Goal: Transaction & Acquisition: Purchase product/service

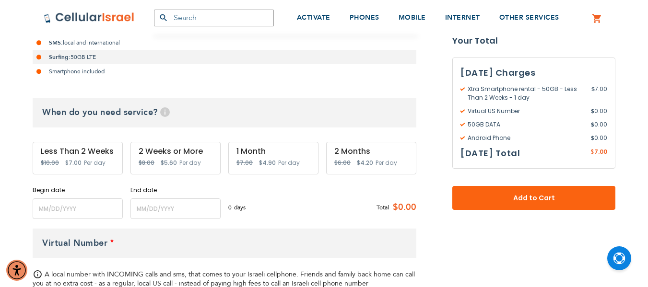
scroll to position [279, 0]
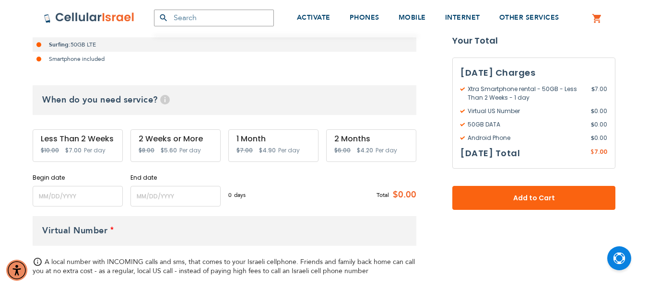
click at [72, 146] on span "Special Price $7.00" at bounding box center [73, 150] width 16 height 11
click at [69, 146] on span "Special Price $7.00" at bounding box center [73, 150] width 16 height 11
click at [67, 143] on div "Less Than 2 Weeks" at bounding box center [78, 139] width 74 height 9
click at [48, 138] on div "Less Than 2 Weeks" at bounding box center [78, 139] width 74 height 9
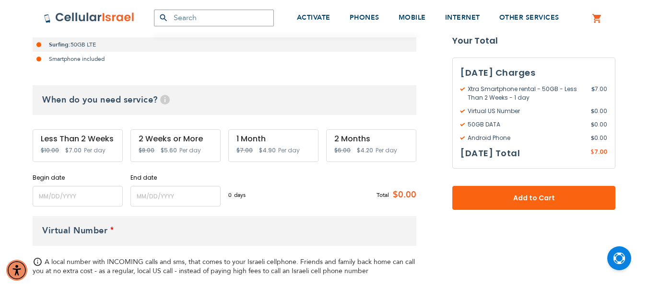
click at [48, 137] on div "Less Than 2 Weeks" at bounding box center [78, 139] width 74 height 9
drag, startPoint x: 48, startPoint y: 137, endPoint x: 89, endPoint y: 137, distance: 41.3
click at [89, 137] on div "Less Than 2 Weeks" at bounding box center [78, 139] width 74 height 9
click at [96, 140] on div "Less Than 2 Weeks" at bounding box center [78, 139] width 74 height 9
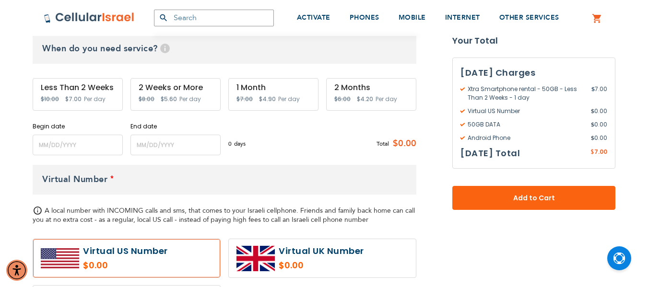
scroll to position [343, 0]
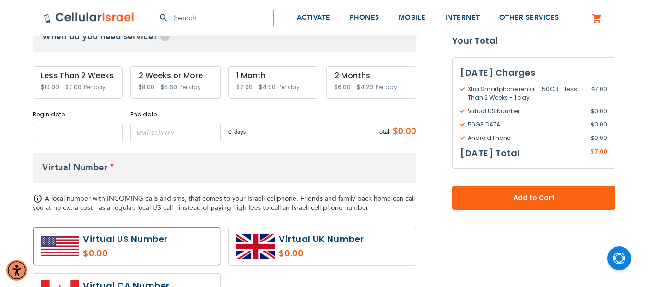
click at [79, 139] on input "name" at bounding box center [78, 133] width 90 height 21
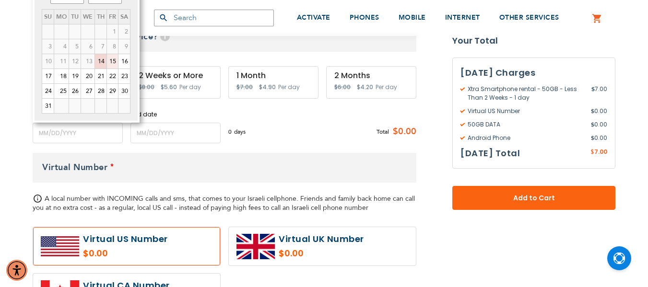
click at [110, 62] on link "15" at bounding box center [112, 61] width 11 height 14
type input "[DATE]"
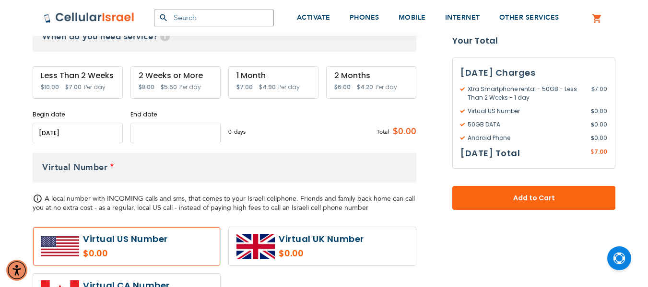
click at [151, 130] on input "name" at bounding box center [176, 133] width 90 height 21
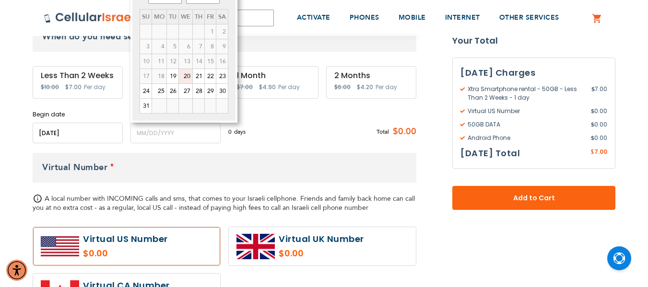
click at [186, 80] on link "20" at bounding box center [185, 76] width 13 height 14
type input "[DATE]"
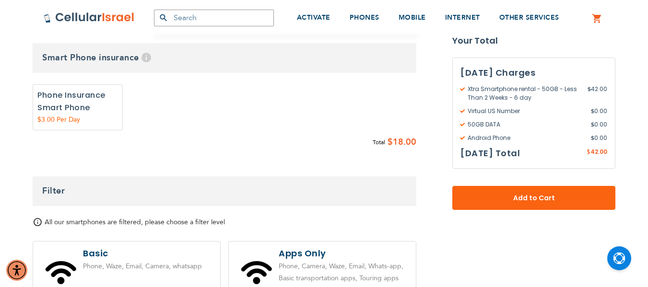
scroll to position [661, 0]
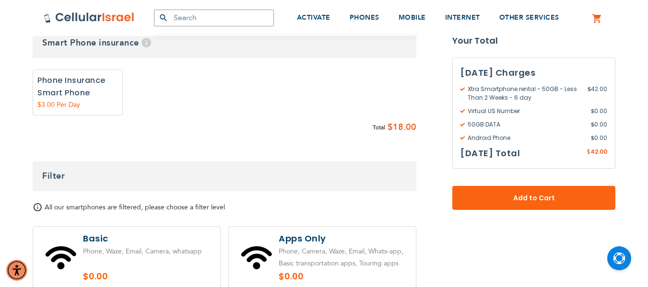
drag, startPoint x: 644, startPoint y: 143, endPoint x: 644, endPoint y: 152, distance: 9.6
click at [644, 152] on div "SEMINARY YESHIVA TOURIST OLIM COUPLES Support [PHONE_NUMBER] / [PHONE_NUMBER] L…" at bounding box center [324, 214] width 648 height 1750
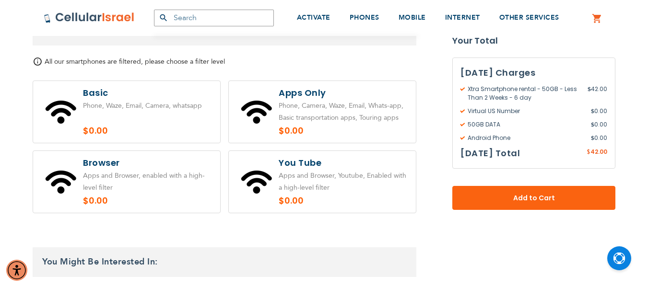
scroll to position [810, 0]
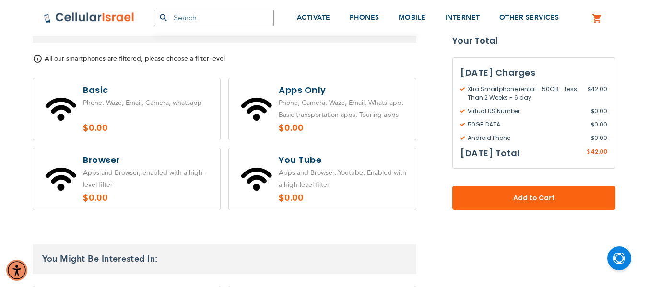
click at [338, 179] on label at bounding box center [322, 179] width 187 height 62
radio input "true"
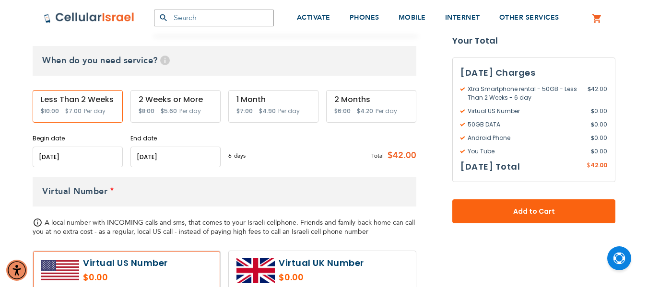
scroll to position [343, 0]
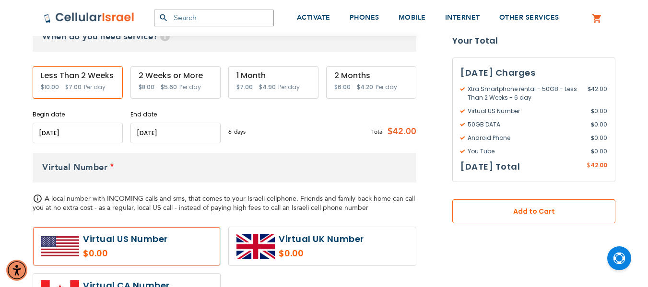
click at [513, 209] on span "Add to Cart" at bounding box center [534, 212] width 100 height 10
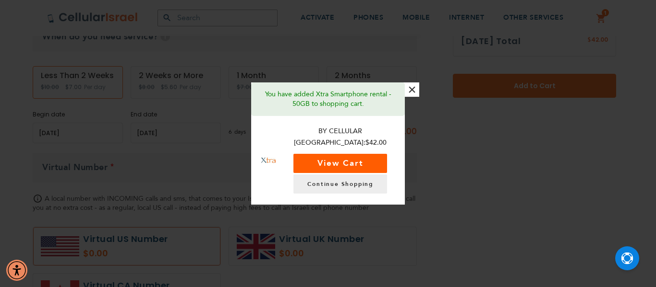
click at [365, 161] on button "View Cart" at bounding box center [340, 163] width 94 height 19
